Goal: Information Seeking & Learning: Learn about a topic

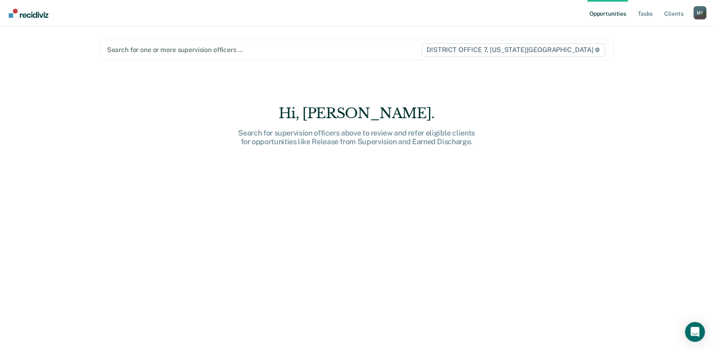
click at [184, 52] on div at bounding box center [263, 50] width 313 height 10
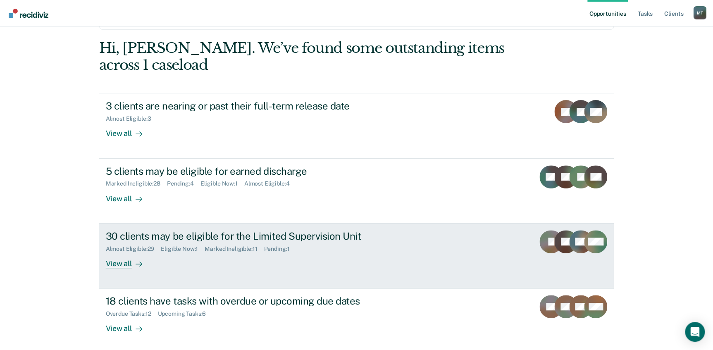
scroll to position [75, 0]
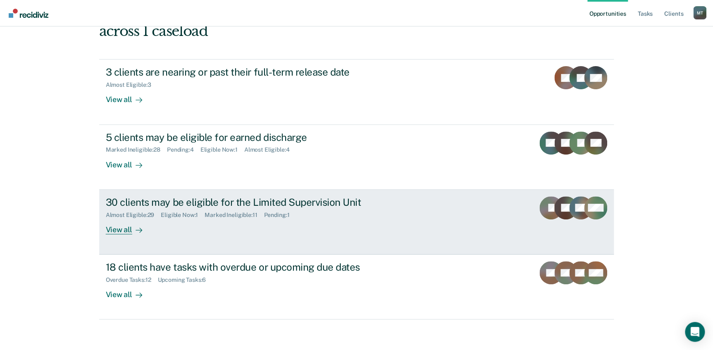
click at [176, 201] on div "30 clients may be eligible for the Limited Supervision Unit" at bounding box center [251, 202] width 290 height 12
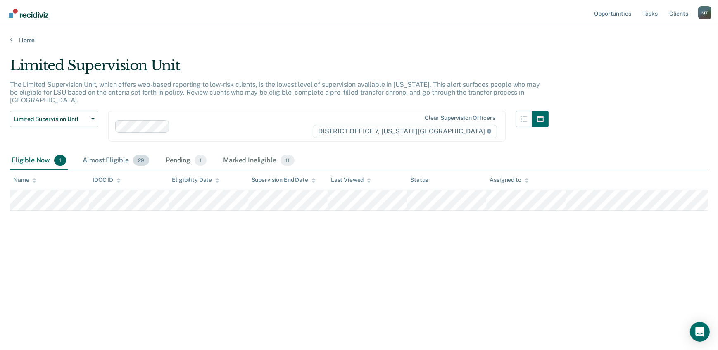
click at [103, 153] on div "Almost Eligible 29" at bounding box center [116, 161] width 70 height 18
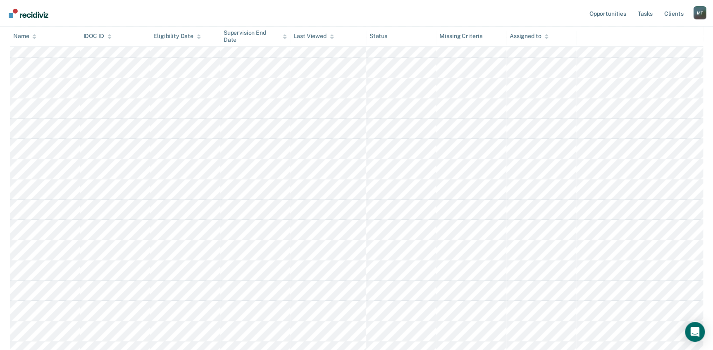
scroll to position [263, 0]
